Goal: Task Accomplishment & Management: Use online tool/utility

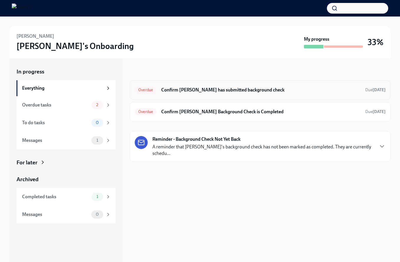
click at [217, 92] on h6 "Confirm [PERSON_NAME] has submitted background check" at bounding box center [260, 90] width 199 height 6
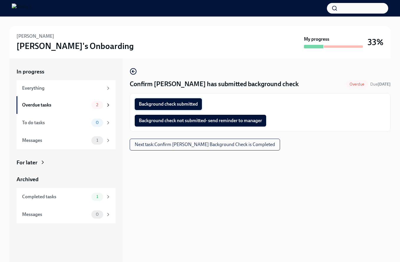
click at [181, 104] on span "Background check submitted" at bounding box center [168, 104] width 59 height 6
click at [250, 144] on span "Next task : Confirm Zeyad Elagroudy's Background Check is Completed" at bounding box center [205, 145] width 140 height 6
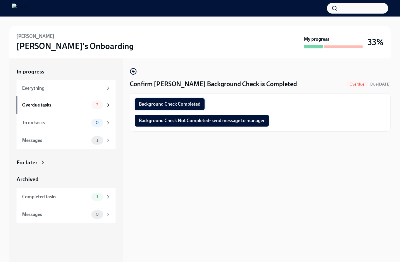
click at [171, 101] on span "Background Check Completed" at bounding box center [170, 104] width 62 height 6
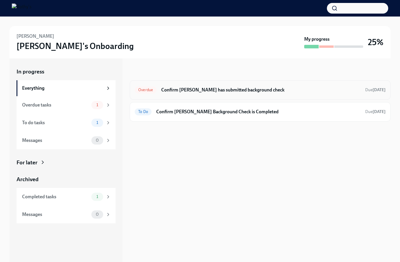
click at [200, 87] on h6 "Confirm Phoebe has submitted background check" at bounding box center [260, 90] width 199 height 6
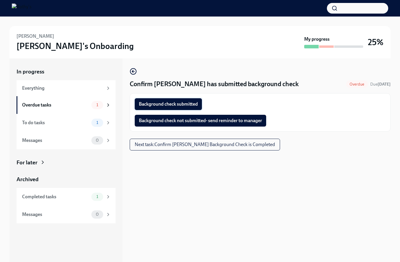
click at [181, 105] on span "Background check submitted" at bounding box center [168, 104] width 59 height 6
click at [245, 142] on span "Next task : Confirm Phoebe Barrios's Background Check is Completed" at bounding box center [205, 145] width 140 height 6
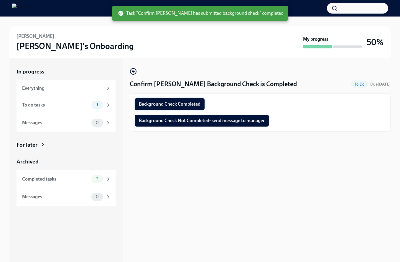
click at [193, 104] on span "Background Check Completed" at bounding box center [170, 104] width 62 height 6
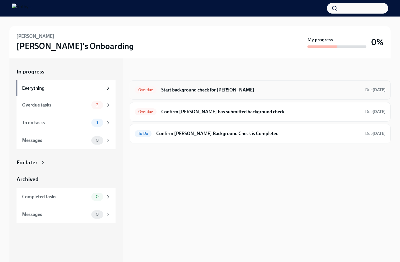
click at [195, 86] on div "Overdue Start background check for [PERSON_NAME] Due [DATE]" at bounding box center [260, 89] width 251 height 9
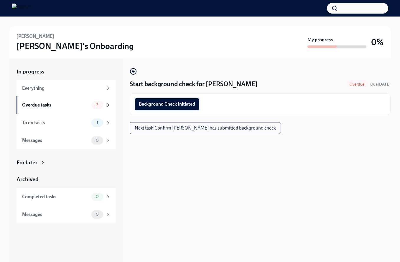
click at [186, 105] on span "Background Check Initiated" at bounding box center [167, 104] width 56 height 6
click at [246, 128] on span "Next task : Confirm [PERSON_NAME] has submitted background check" at bounding box center [205, 128] width 141 height 6
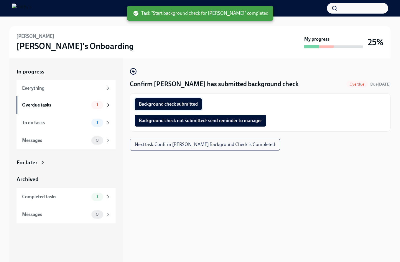
click at [194, 106] on span "Background check submitted" at bounding box center [168, 104] width 59 height 6
click at [257, 145] on span "Next task : Confirm [PERSON_NAME] Background Check is Completed" at bounding box center [205, 145] width 140 height 6
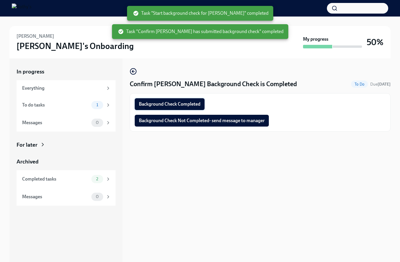
click at [185, 105] on span "Background Check Completed" at bounding box center [170, 104] width 62 height 6
